Goal: Task Accomplishment & Management: Manage account settings

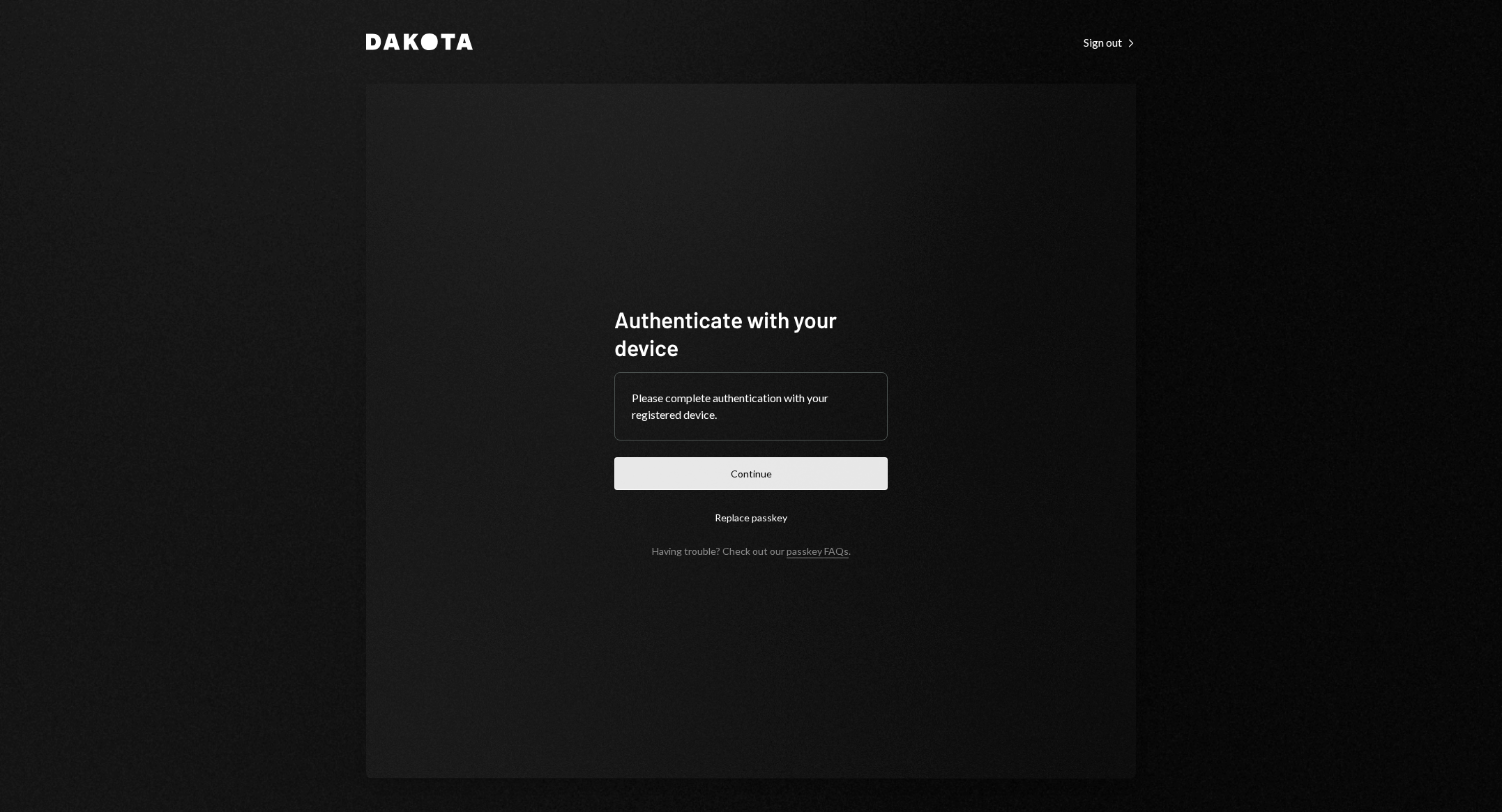
click at [793, 483] on button "Continue" at bounding box center [751, 473] width 273 height 33
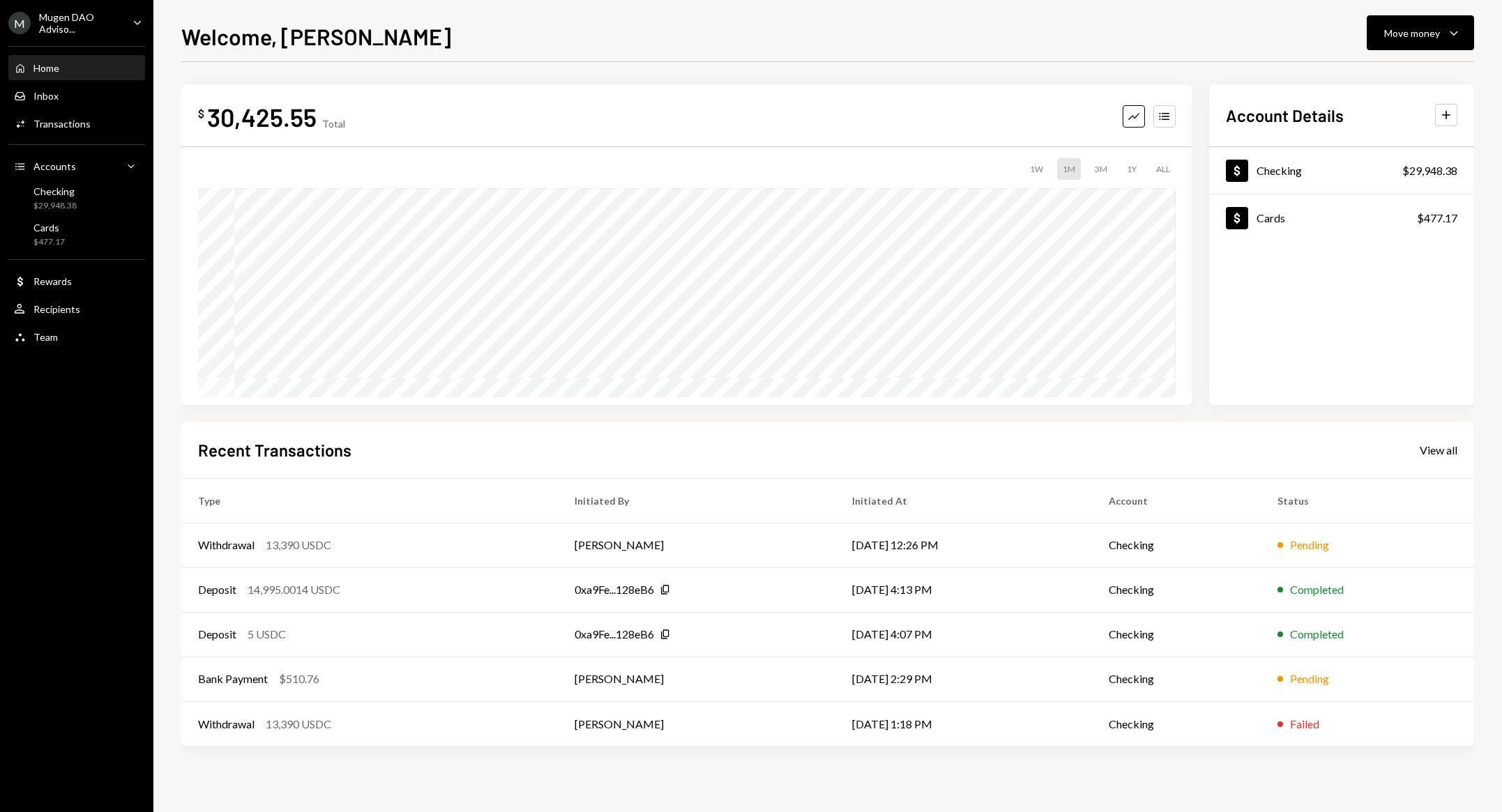
click at [71, 9] on ul "M Mugen DAO Adviso... Caret Down Home Home Inbox Inbox Activities Transactions …" at bounding box center [77, 176] width 154 height 352
click at [1413, 31] on div "Move money" at bounding box center [1412, 33] width 56 height 15
click at [1431, 446] on div "View all" at bounding box center [1438, 450] width 38 height 14
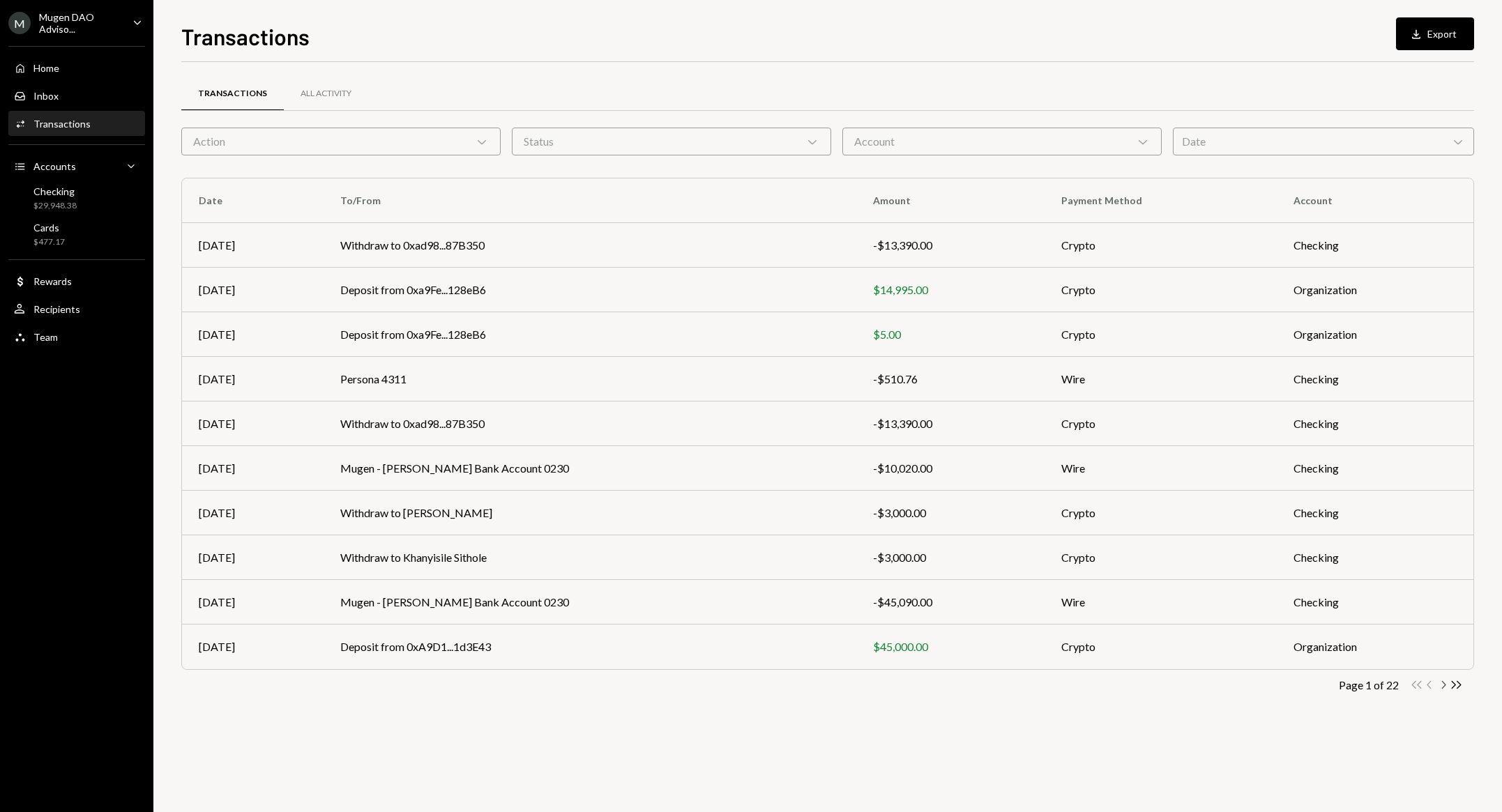
click at [1448, 679] on icon "Chevron Right" at bounding box center [1443, 685] width 13 height 13
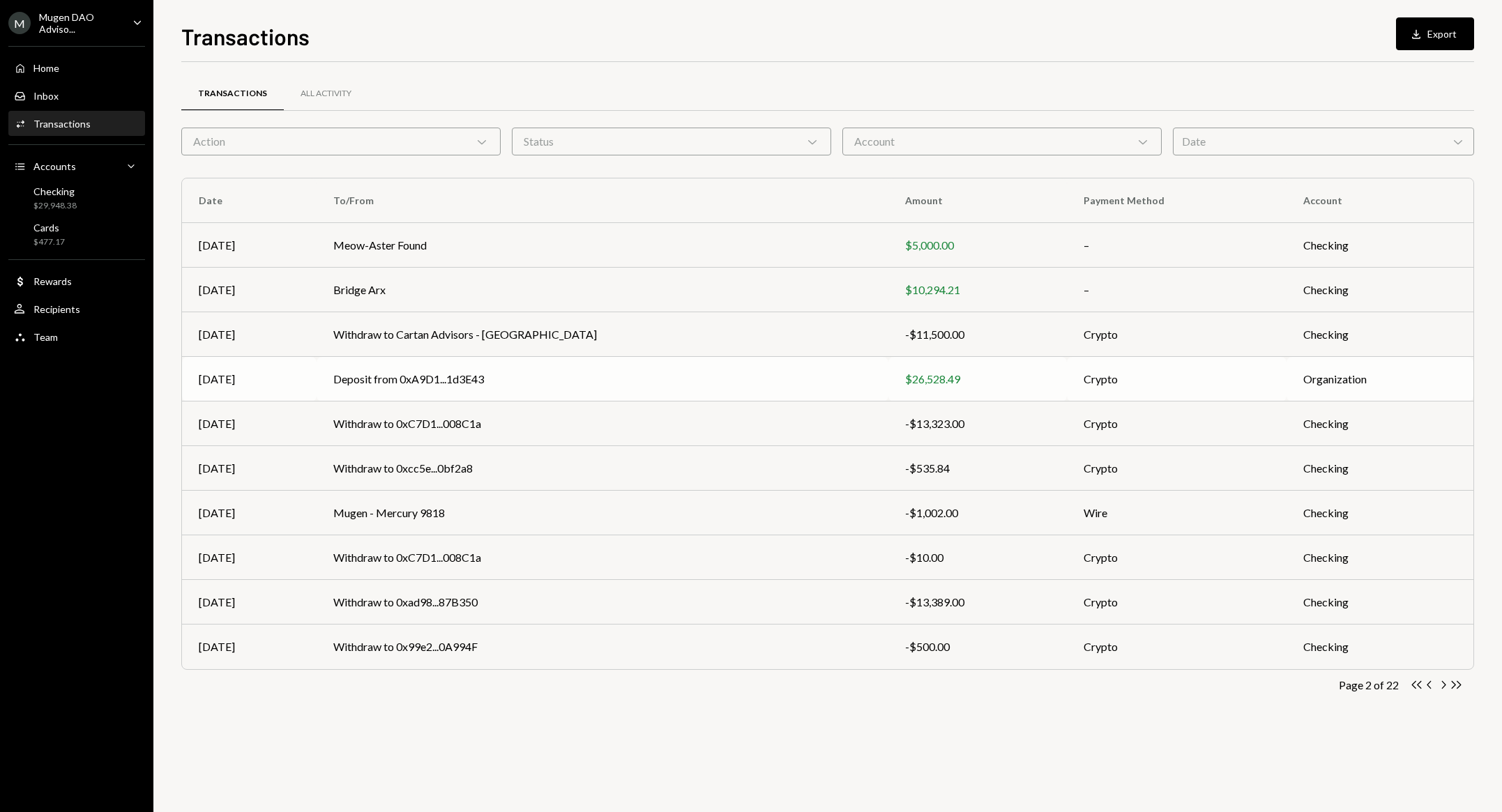
click at [905, 383] on div "$26,528.49" at bounding box center [978, 379] width 145 height 17
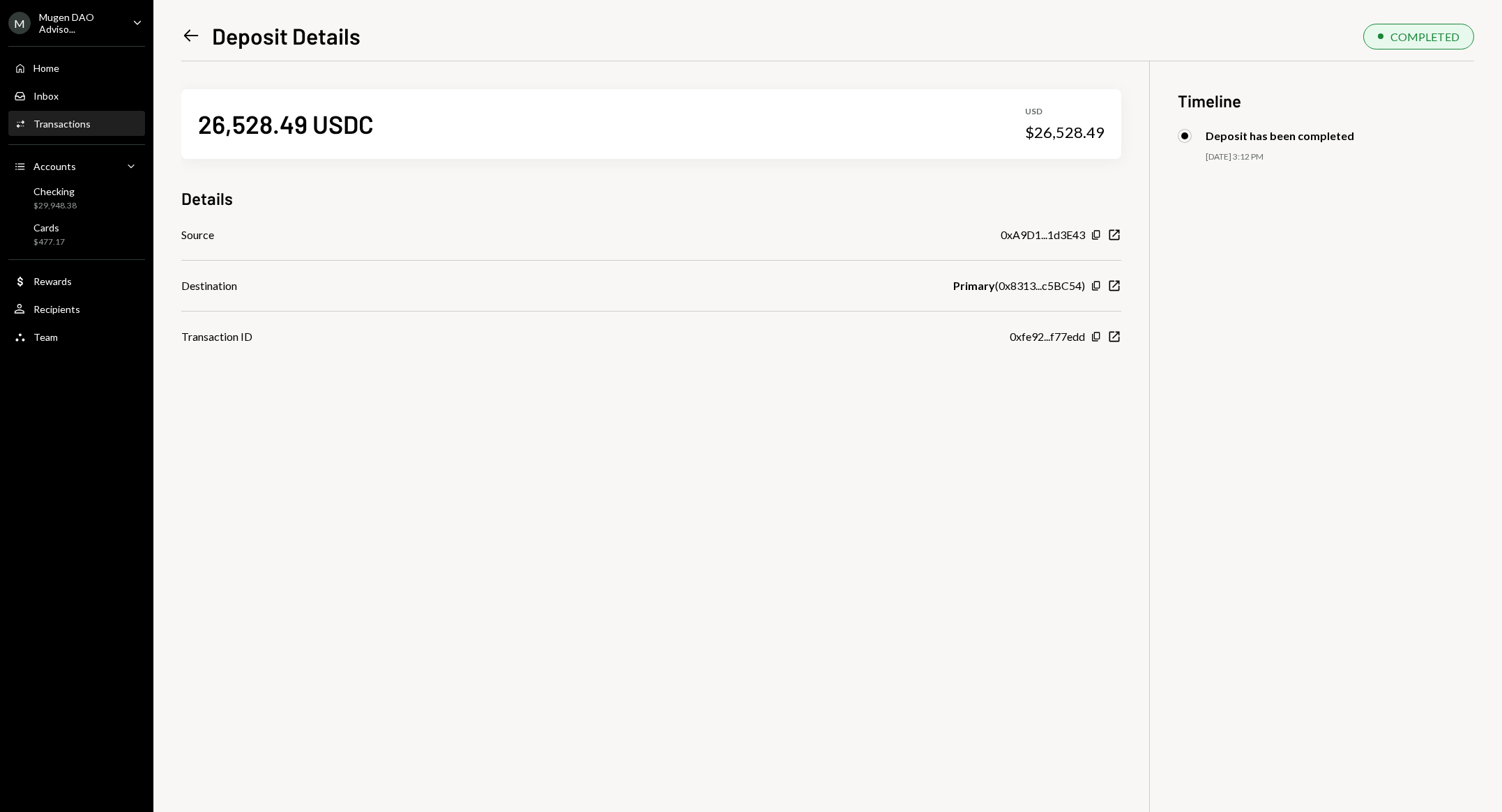
click at [68, 38] on div "Home Home Inbox Inbox Activities Transactions Accounts Accounts Caret Down Chec…" at bounding box center [77, 195] width 154 height 314
click at [58, 19] on div "Mugen DAO Adviso..." at bounding box center [80, 23] width 82 height 24
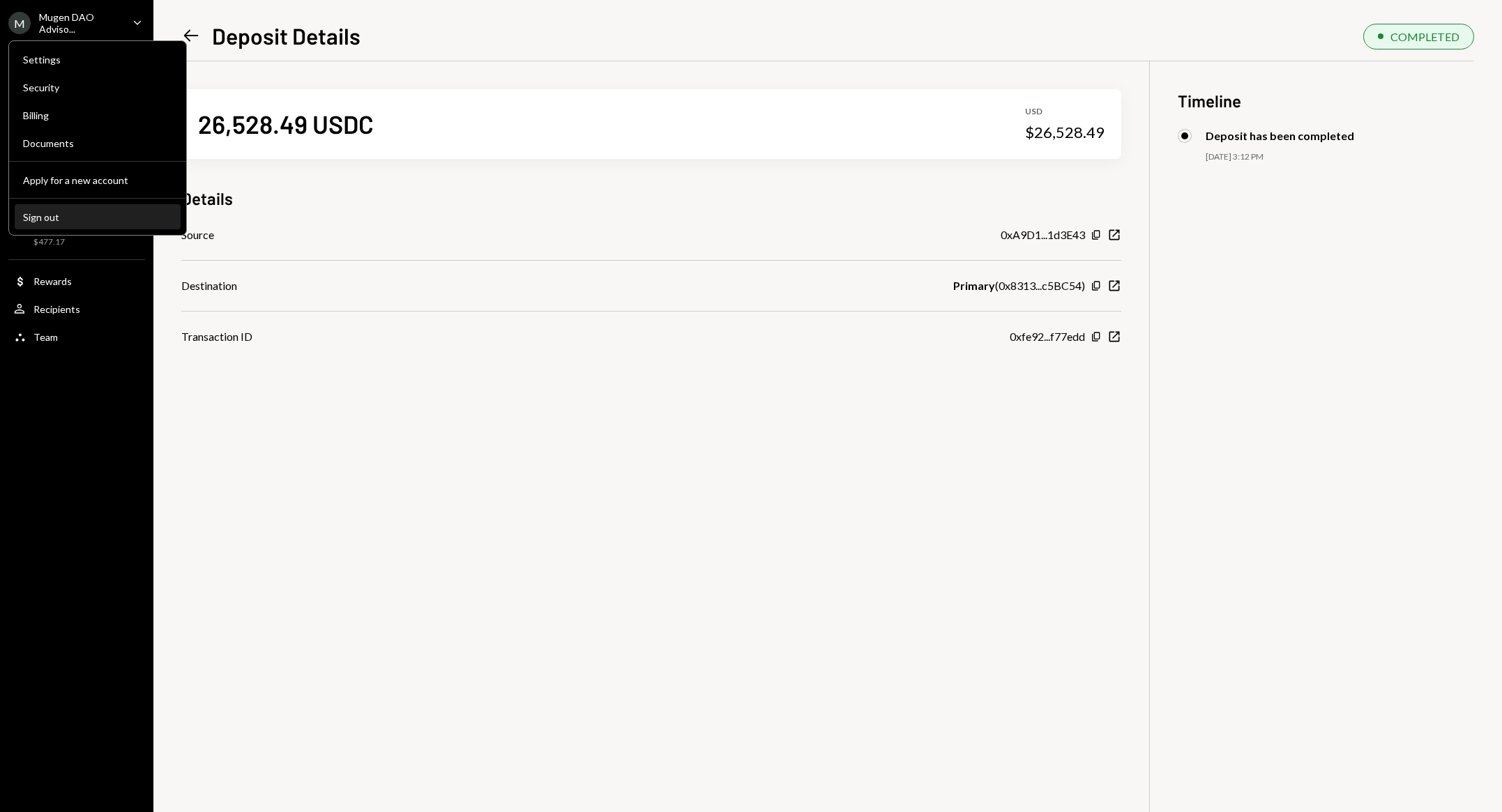
click at [98, 214] on div "Sign out" at bounding box center [98, 217] width 149 height 12
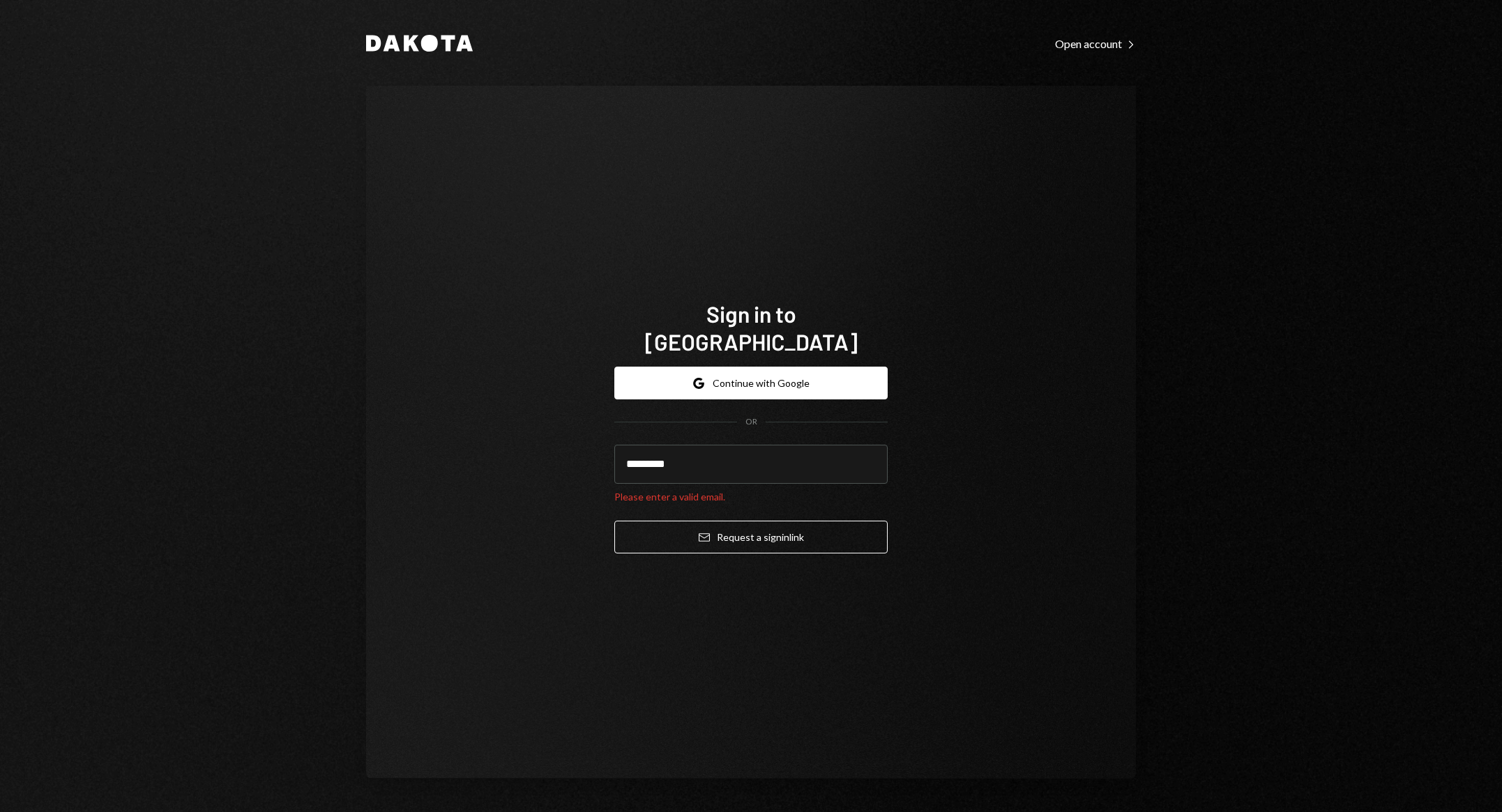
type input "**********"
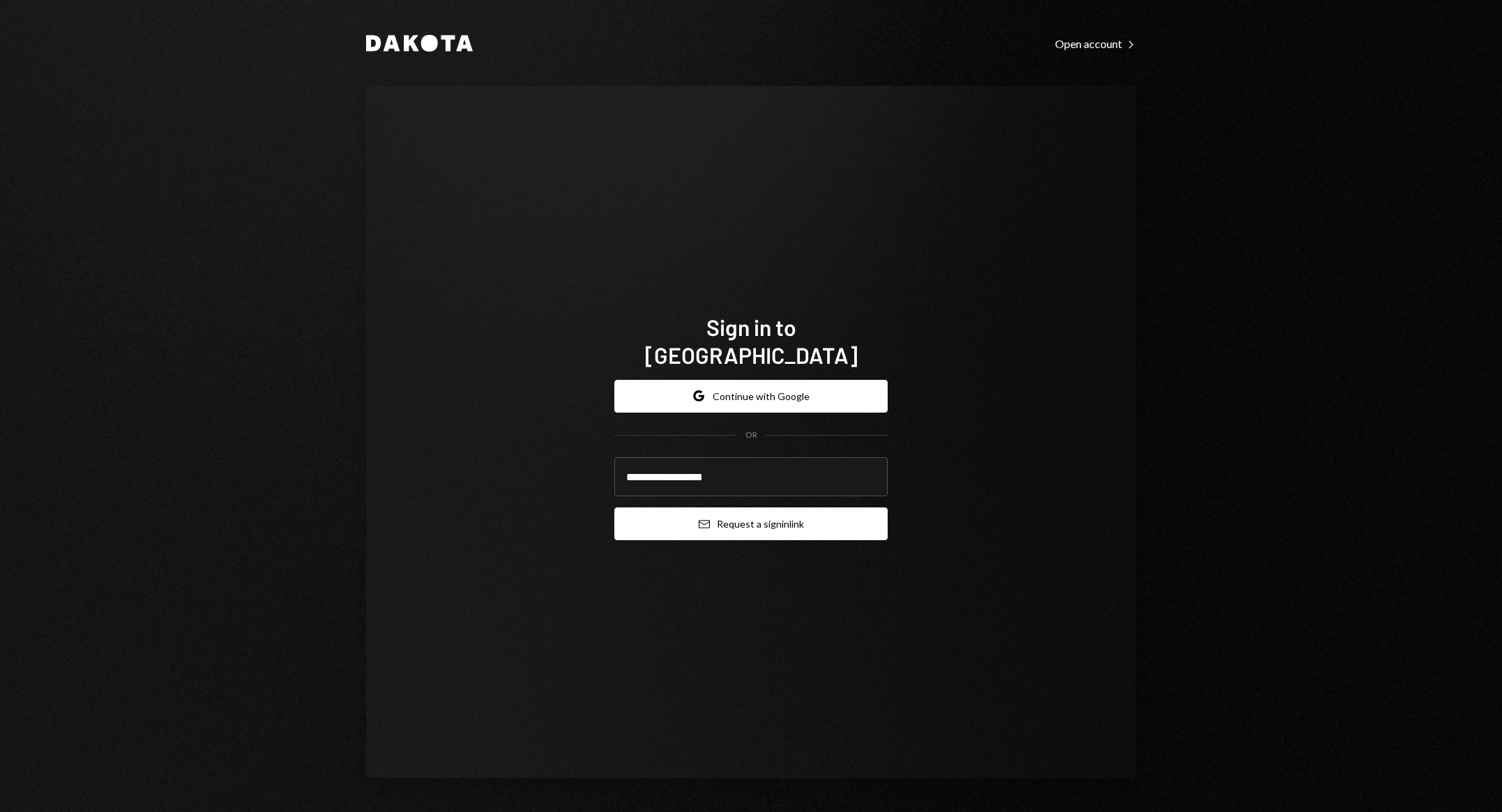
click at [730, 522] on button "Email Request a sign in link" at bounding box center [751, 524] width 273 height 33
